Goal: Book appointment/travel/reservation

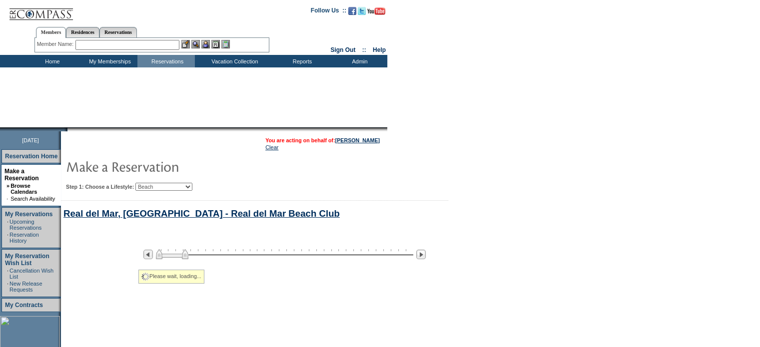
select select "Beach"
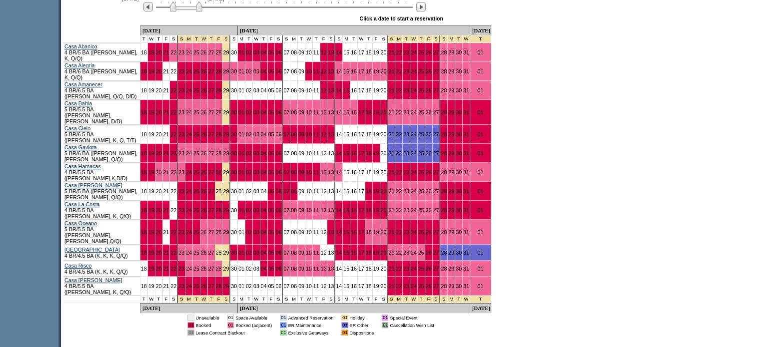
scroll to position [582, 0]
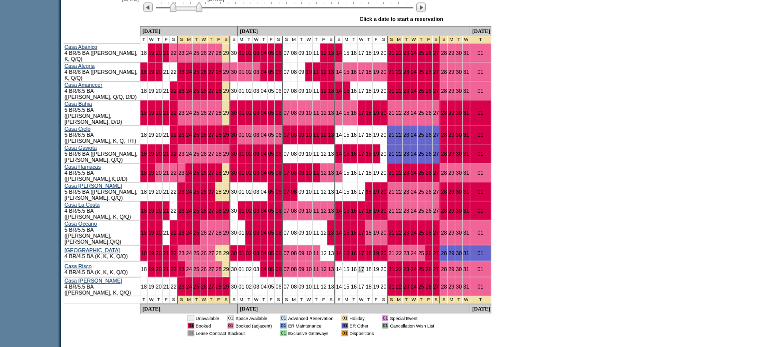
click at [358, 266] on link "17" at bounding box center [361, 269] width 6 height 6
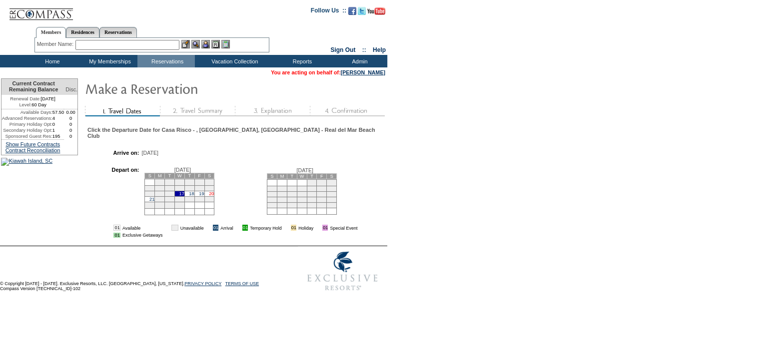
click at [214, 191] on link "20" at bounding box center [211, 193] width 5 height 5
